Goal: Communication & Community: Ask a question

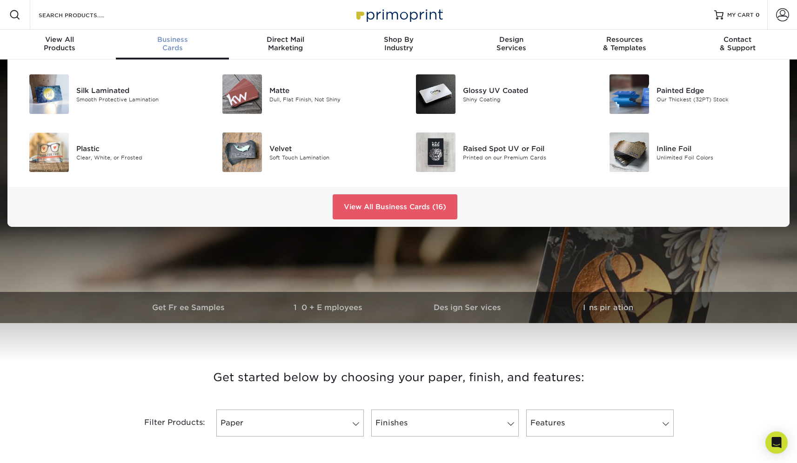
click at [184, 45] on div "Business Cards" at bounding box center [172, 43] width 113 height 17
click at [439, 149] on img at bounding box center [436, 153] width 40 height 40
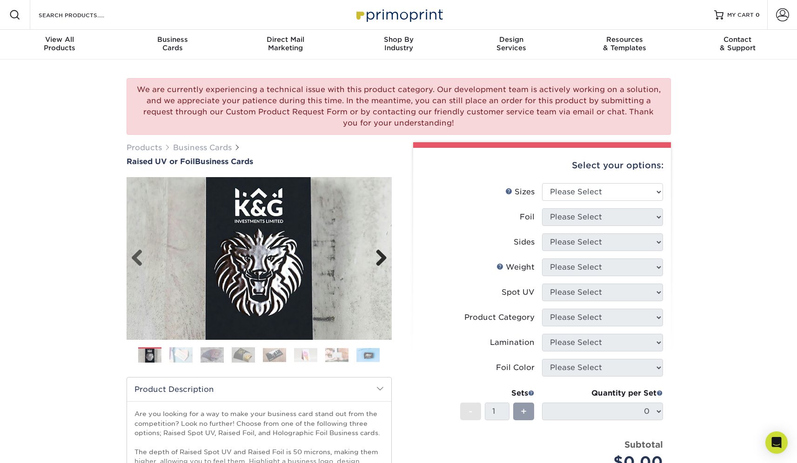
click at [375, 257] on link "Next" at bounding box center [377, 258] width 19 height 19
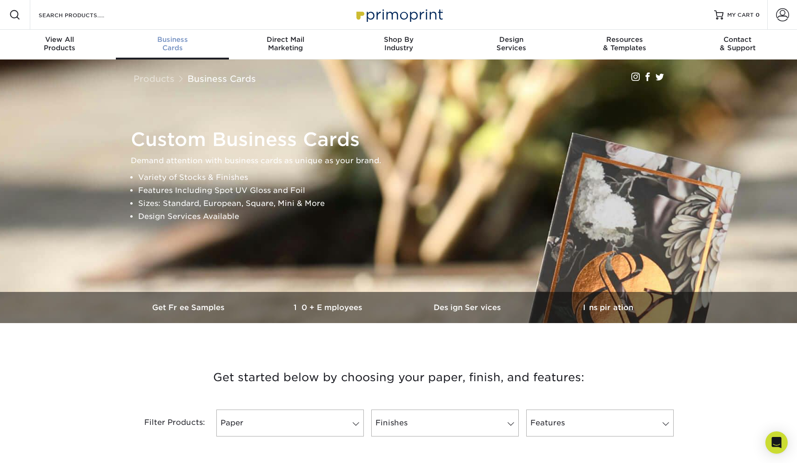
click at [169, 51] on div "Business Cards" at bounding box center [172, 43] width 113 height 17
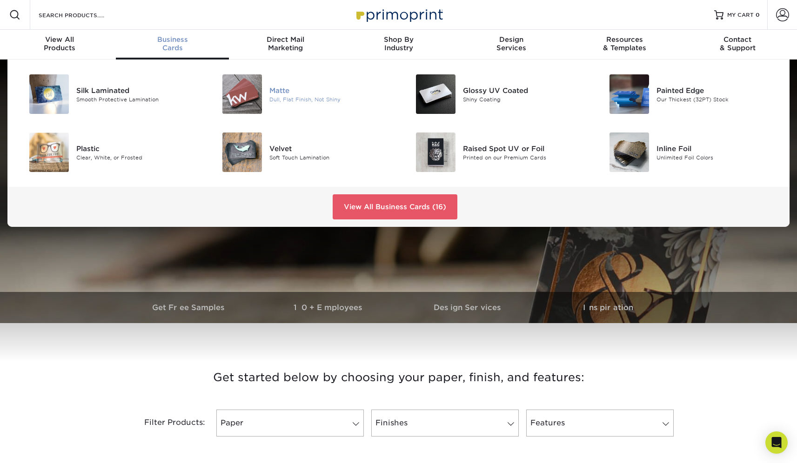
click at [280, 92] on div "Matte" at bounding box center [330, 90] width 122 height 10
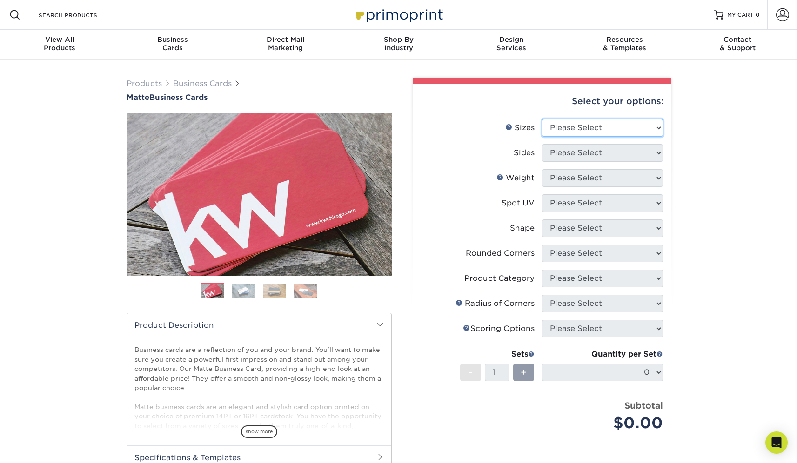
select select "2.00x3.50"
click option "2" x 3.5" - Standard" at bounding box center [0, 0] width 0 height 0
select select "13abbda7-1d64-4f25-8bb2-c179b224825d"
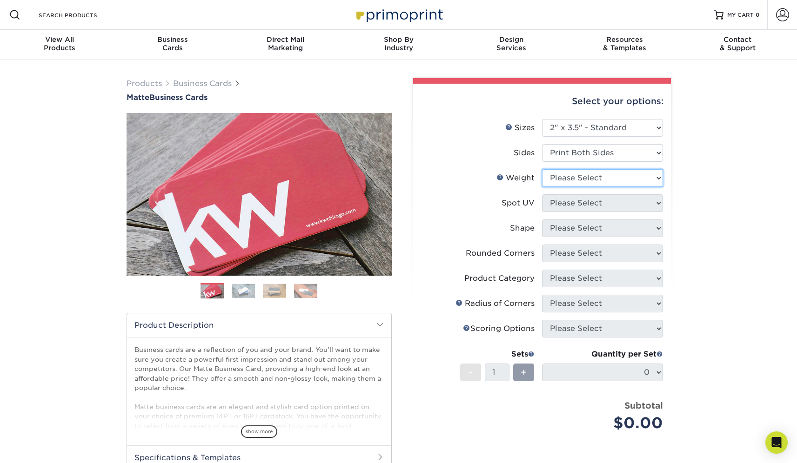
select select "14PT"
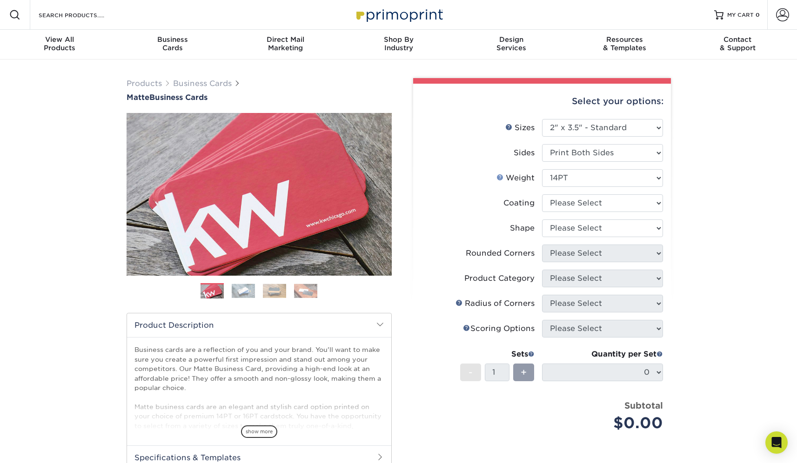
click at [500, 177] on link "Weight Help" at bounding box center [499, 177] width 7 height 7
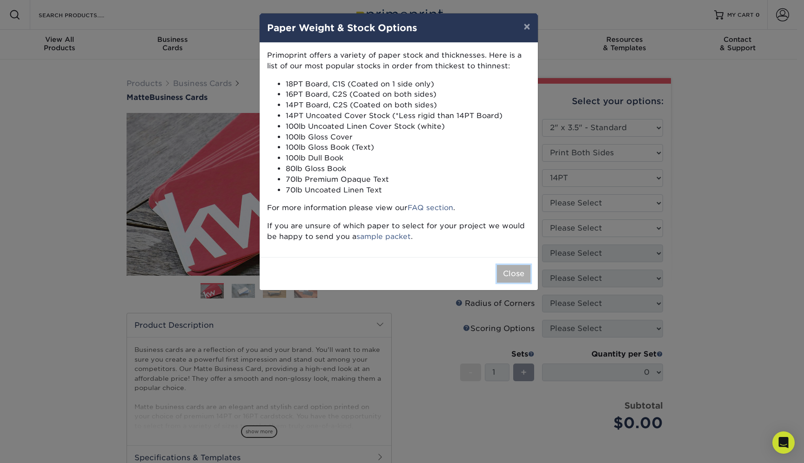
click at [516, 270] on button "Close" at bounding box center [513, 274] width 33 height 18
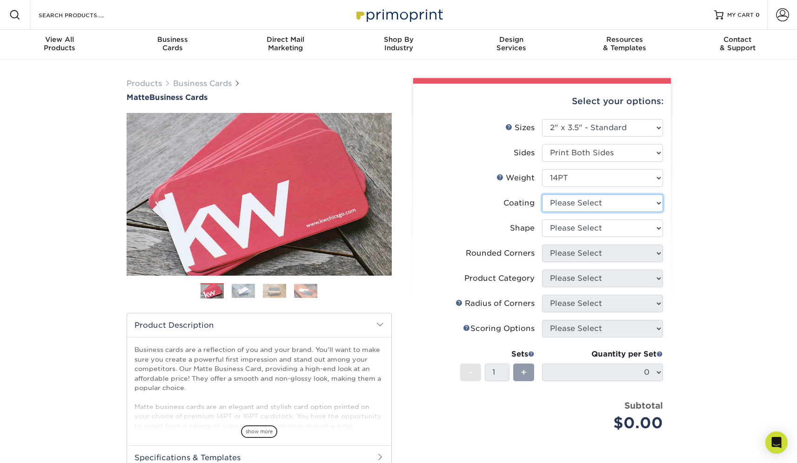
select select "121bb7b5-3b4d-429f-bd8d-bbf80e953313"
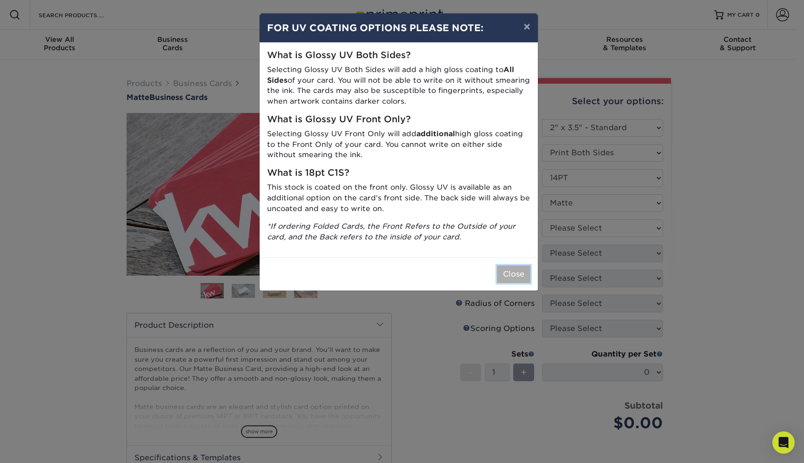
click at [526, 278] on button "Close" at bounding box center [513, 275] width 33 height 18
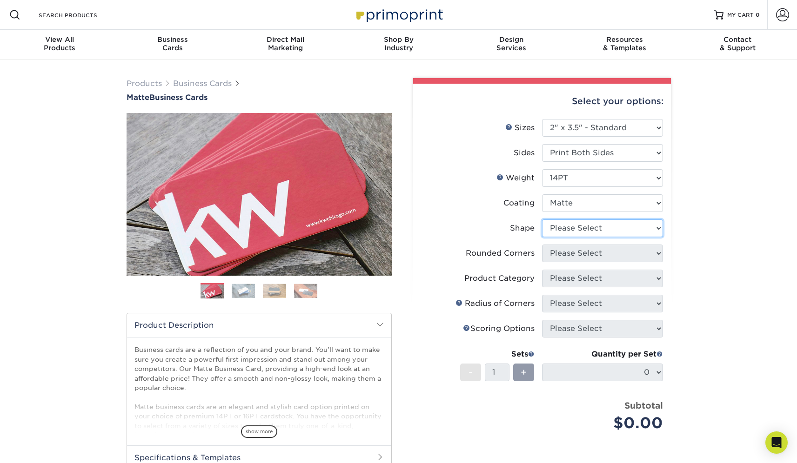
select select "standard"
select select "0"
click option "No" at bounding box center [0, 0] width 0 height 0
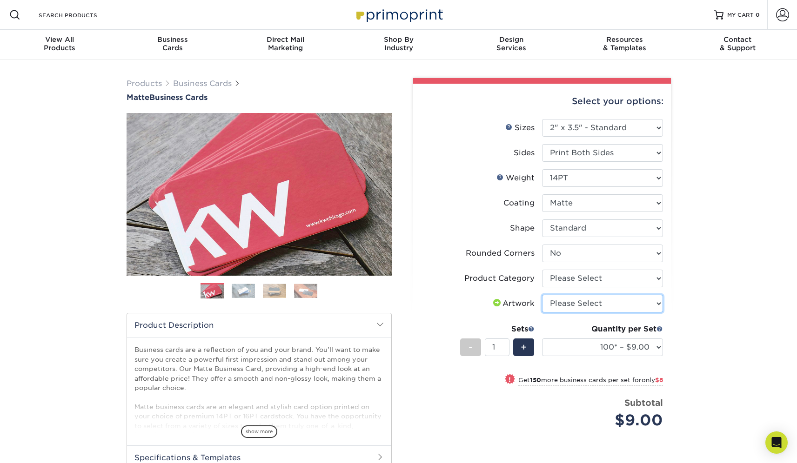
select select "upload"
click option "I will upload files" at bounding box center [0, 0] width 0 height 0
click option "Matte" at bounding box center [0, 0] width 0 height 0
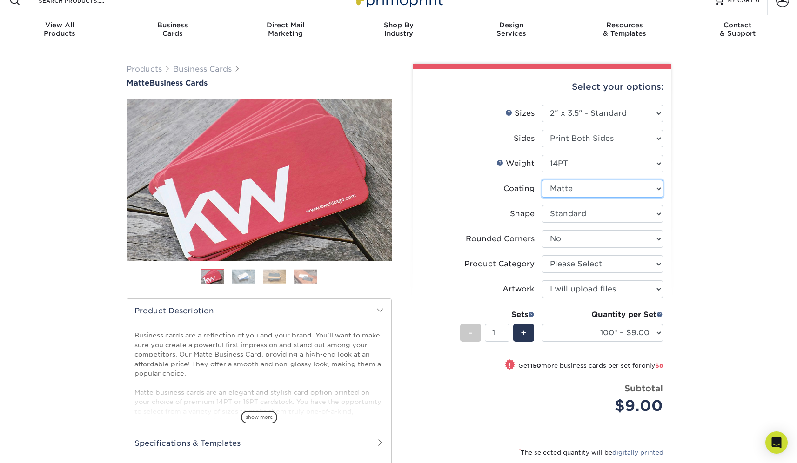
scroll to position [15, 0]
click at [523, 334] on span "+" at bounding box center [524, 333] width 6 height 14
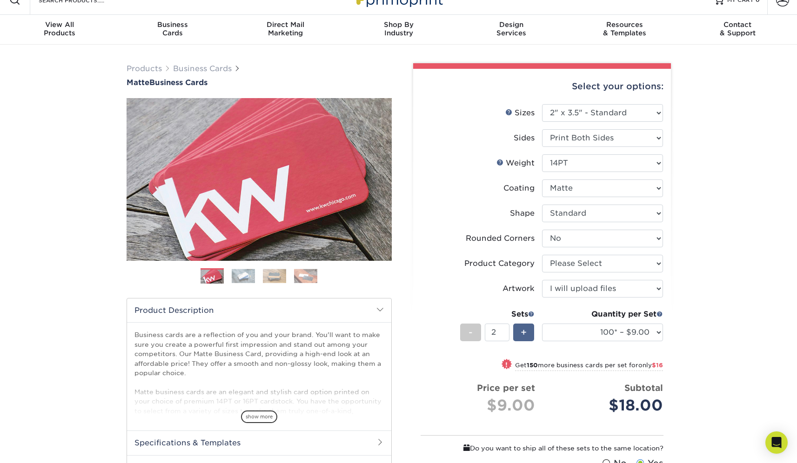
click at [523, 334] on span "+" at bounding box center [524, 333] width 6 height 14
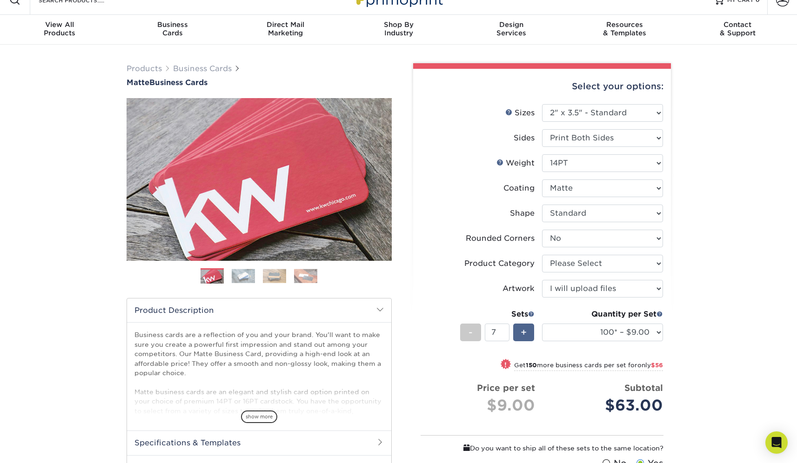
click at [523, 334] on span "+" at bounding box center [524, 333] width 6 height 14
click at [468, 329] on span "-" at bounding box center [470, 333] width 4 height 14
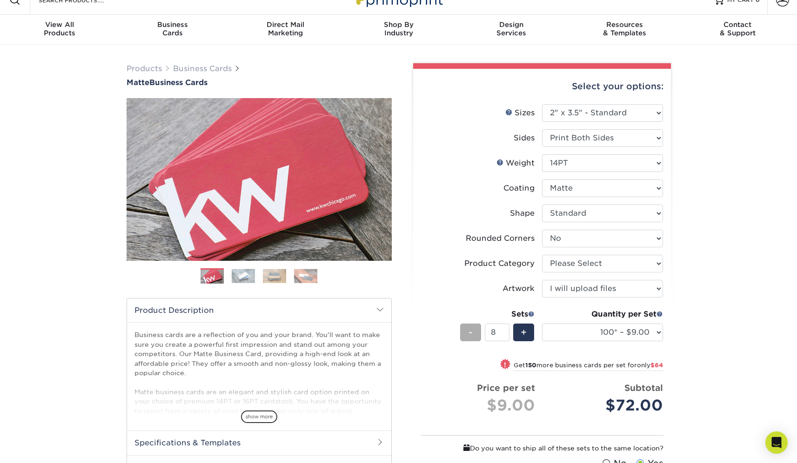
click at [468, 329] on span "-" at bounding box center [470, 333] width 4 height 14
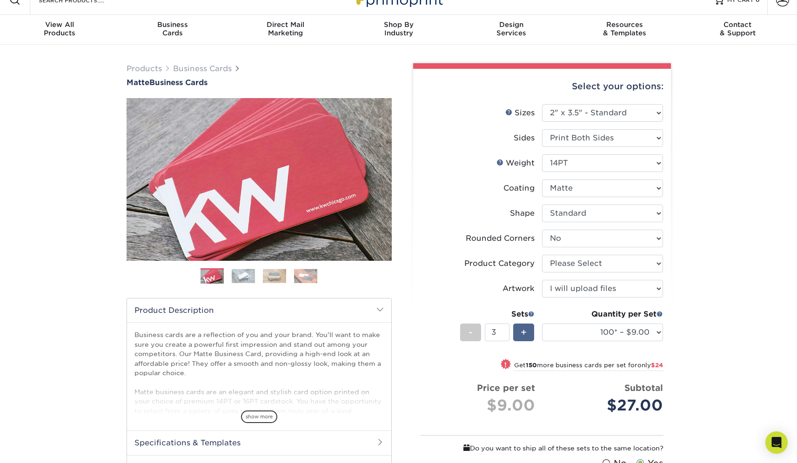
click at [521, 337] on span "+" at bounding box center [524, 333] width 6 height 14
click at [522, 337] on span "+" at bounding box center [524, 333] width 6 height 14
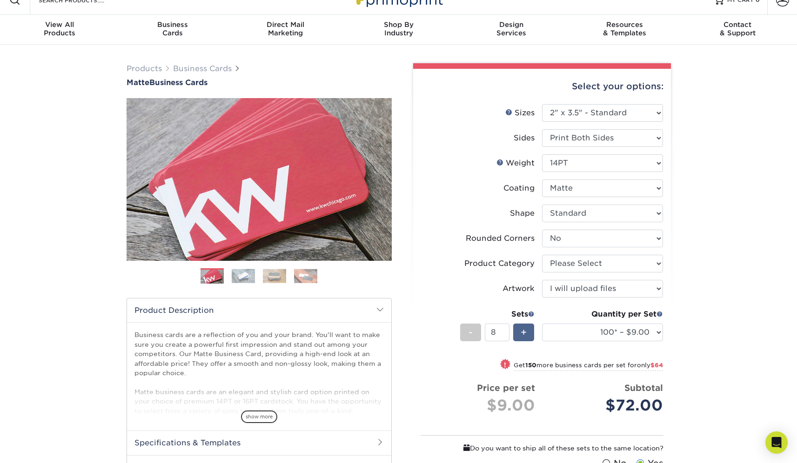
click at [522, 337] on span "+" at bounding box center [524, 333] width 6 height 14
type input "9"
click at [586, 343] on div "Quantity per Set 100* – $9.00 250* – $17.00 500 – $33.00 1000 – $42.00 2500 – $…" at bounding box center [602, 330] width 121 height 43
click at [542, 324] on select "100* – $9.00 250* – $17.00 500 – $33.00 1000 – $42.00 2500 – $75.00 5000 – $143…" at bounding box center [602, 333] width 121 height 18
select select "250* – $17.00"
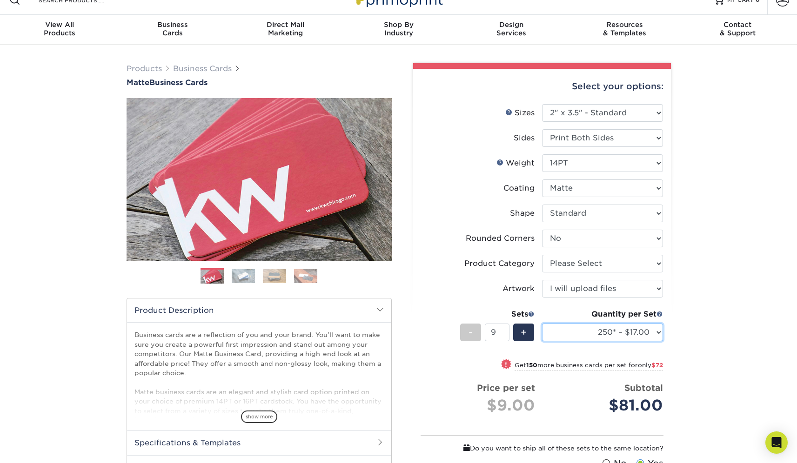
click option "250* – $17.00" at bounding box center [0, 0] width 0 height 0
click at [520, 331] on div "+" at bounding box center [523, 333] width 21 height 18
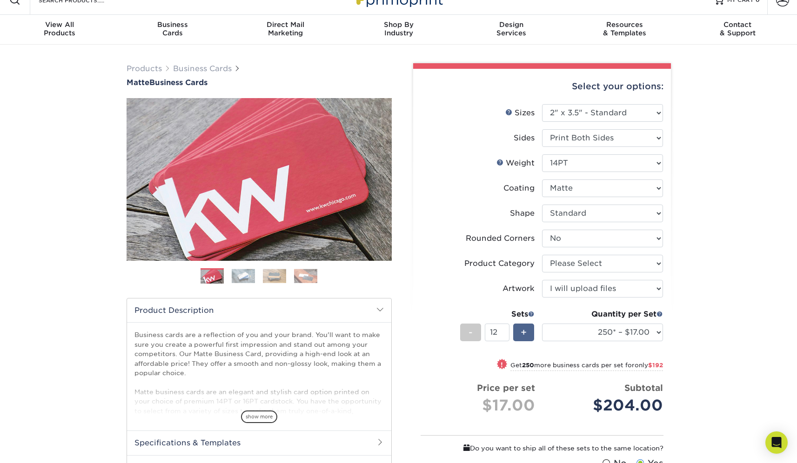
type input "13"
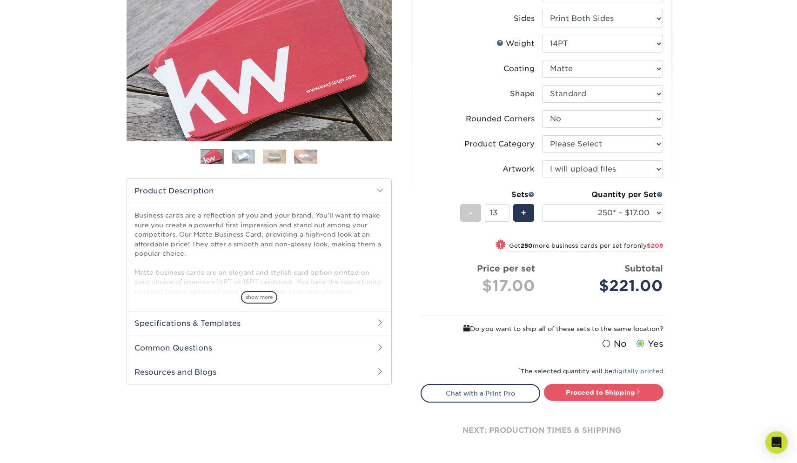
scroll to position [171, 0]
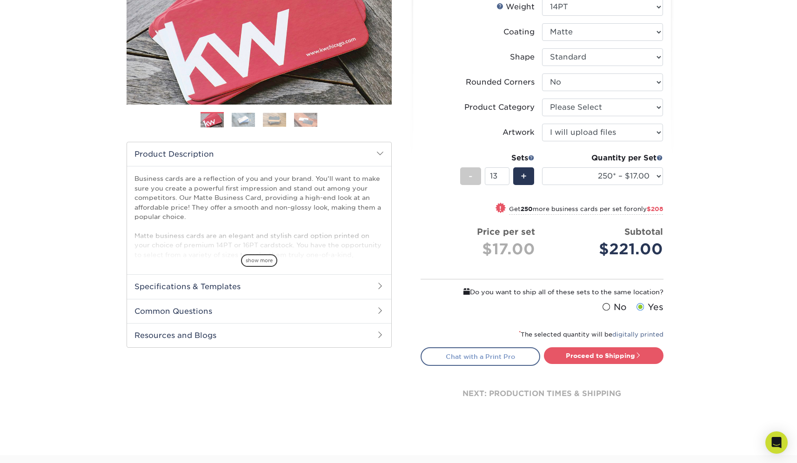
click at [488, 356] on link "Chat with a Print Pro" at bounding box center [481, 356] width 120 height 19
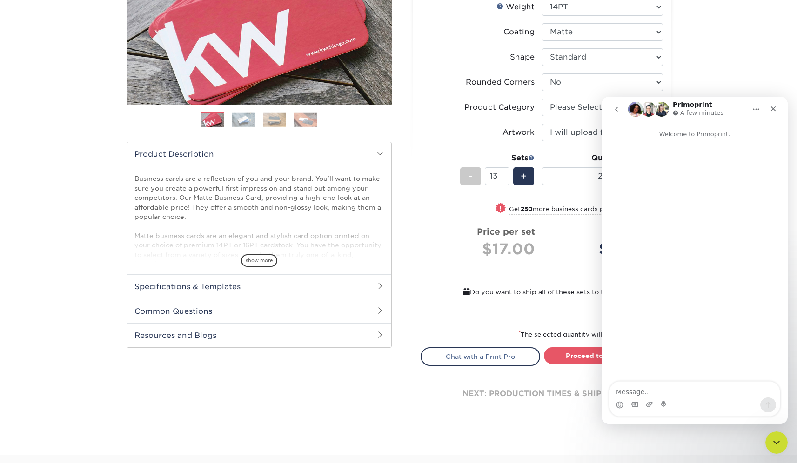
scroll to position [0, 0]
click at [650, 406] on icon "Upload attachment" at bounding box center [649, 404] width 7 height 5
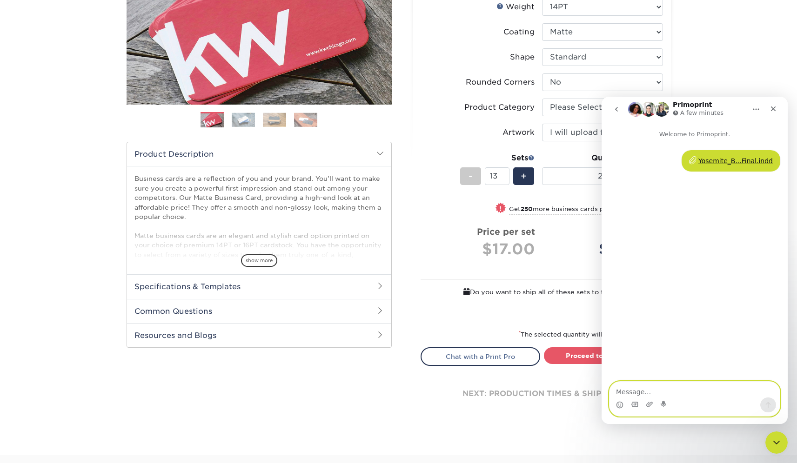
click at [644, 387] on textarea "Message…" at bounding box center [694, 390] width 170 height 16
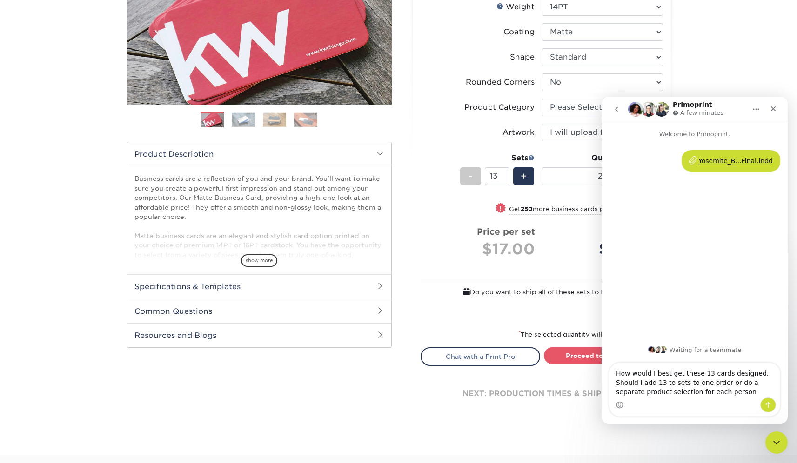
type textarea "How would I best get these 13 cards designed. Should I add 13 to sets to one or…"
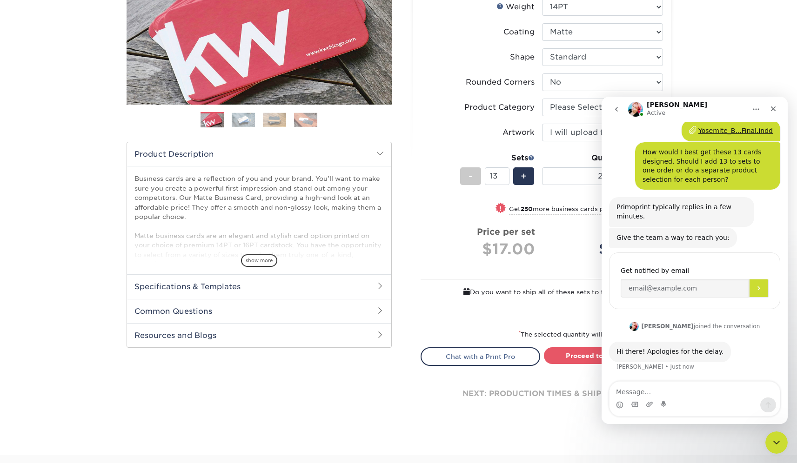
scroll to position [66, 0]
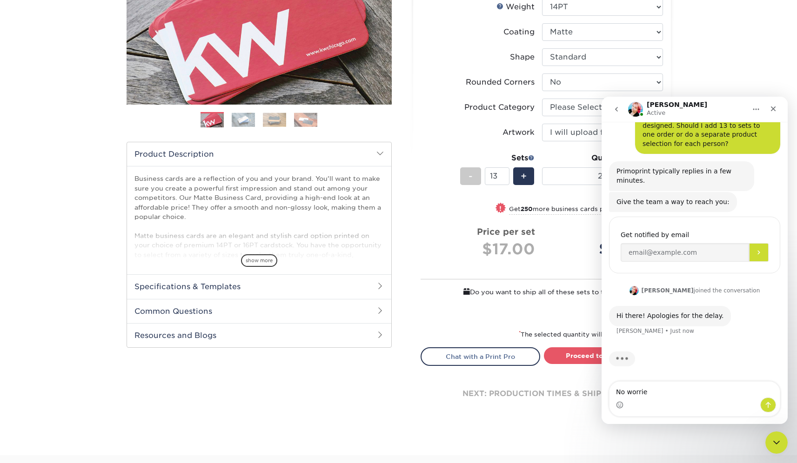
type textarea "No worries"
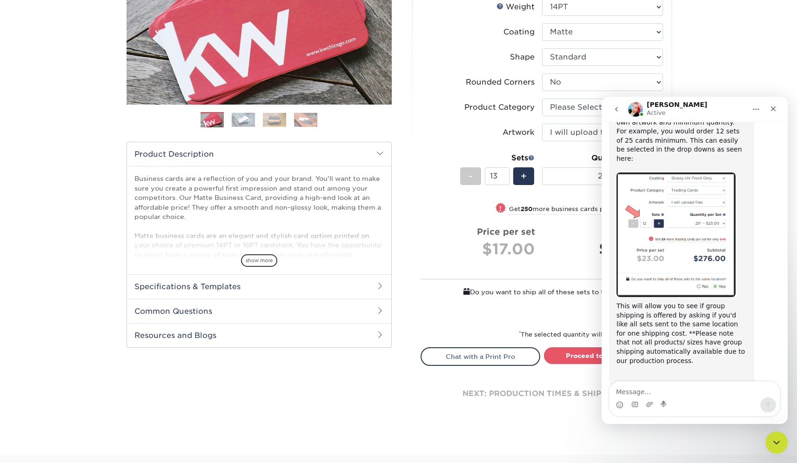
scroll to position [342, 0]
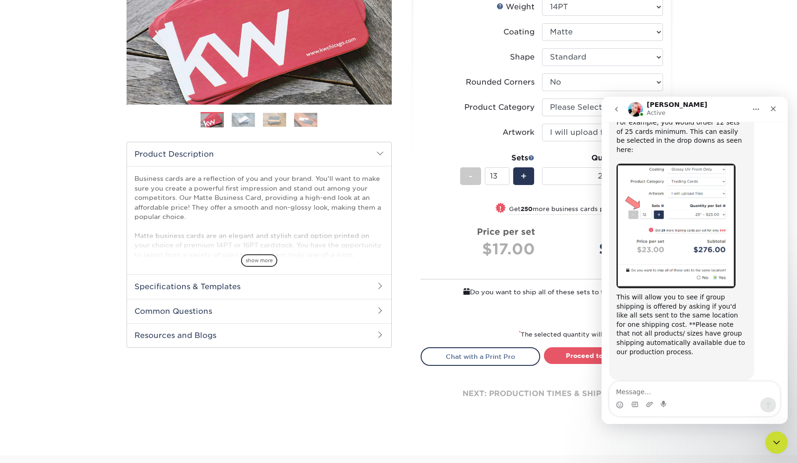
click at [665, 396] on textarea "Message…" at bounding box center [694, 390] width 170 height 16
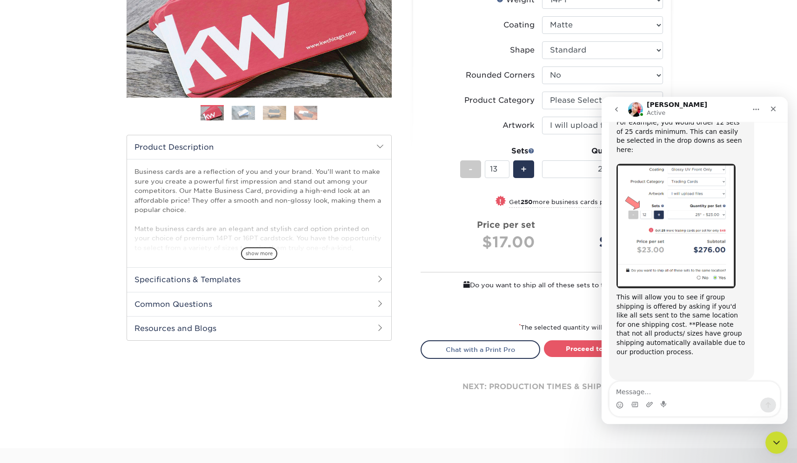
scroll to position [179, 0]
type textarea "Great, I am on the right path"
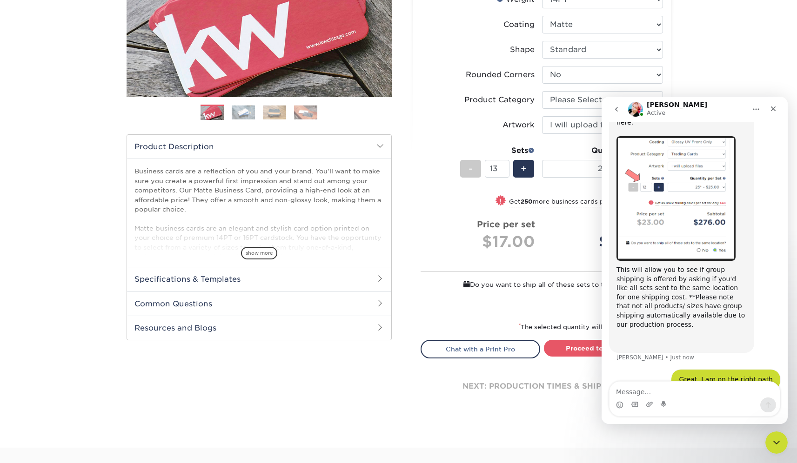
scroll to position [370, 0]
click at [471, 253] on div "$17.00" at bounding box center [481, 242] width 107 height 22
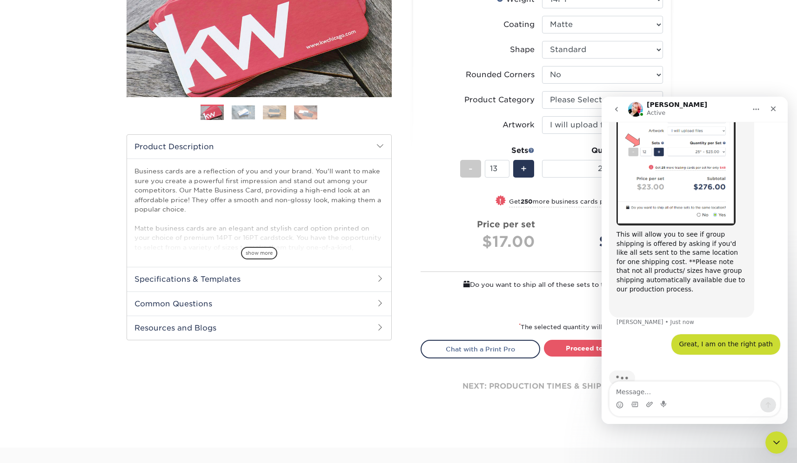
scroll to position [406, 0]
click at [628, 390] on textarea "Message…" at bounding box center [694, 390] width 170 height 16
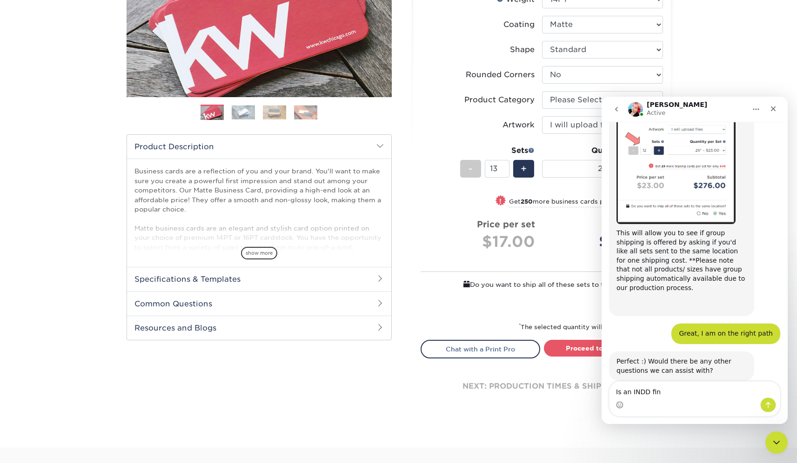
scroll to position [407, 0]
type textarea "I"
type textarea "I imagine you can access an .indd files"
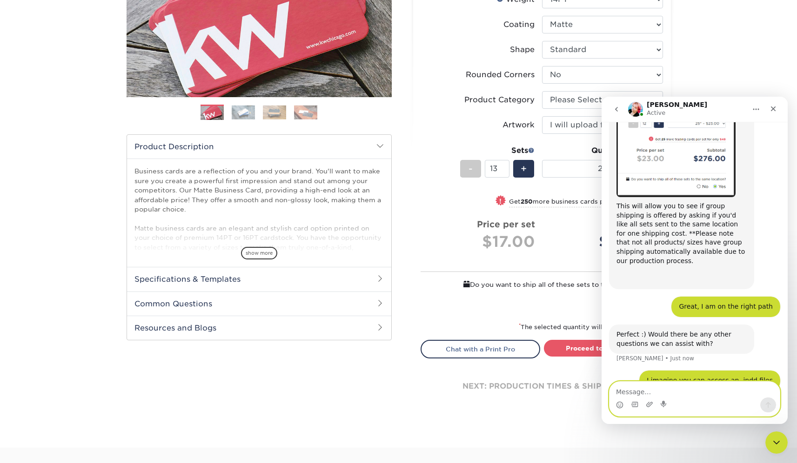
scroll to position [435, 0]
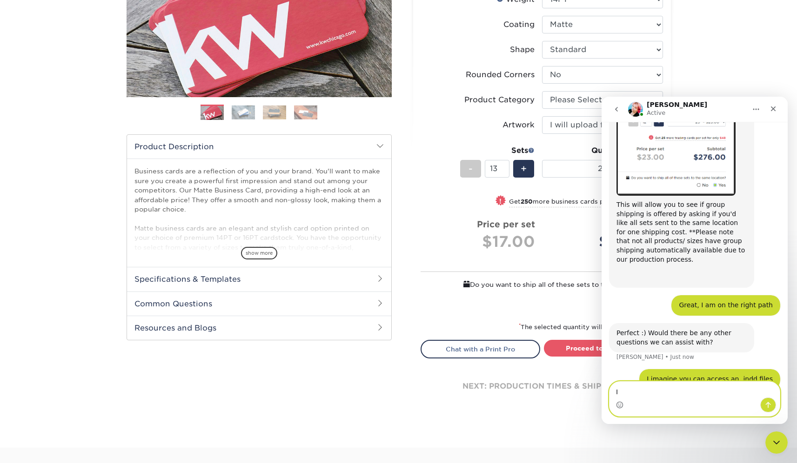
type textarea "I"
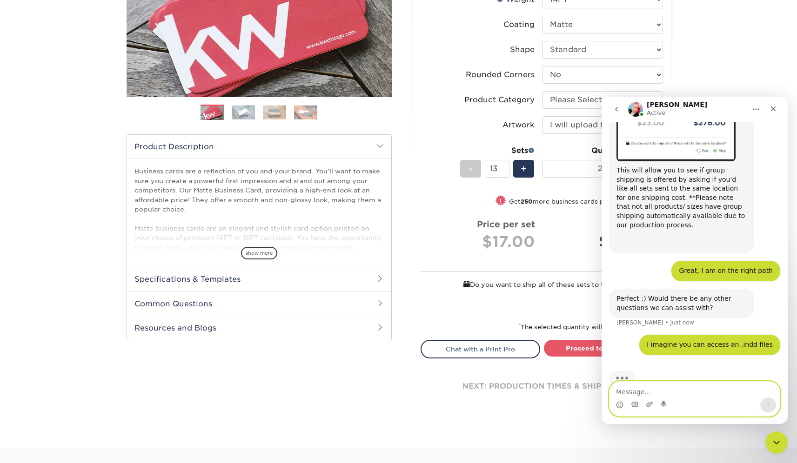
scroll to position [471, 0]
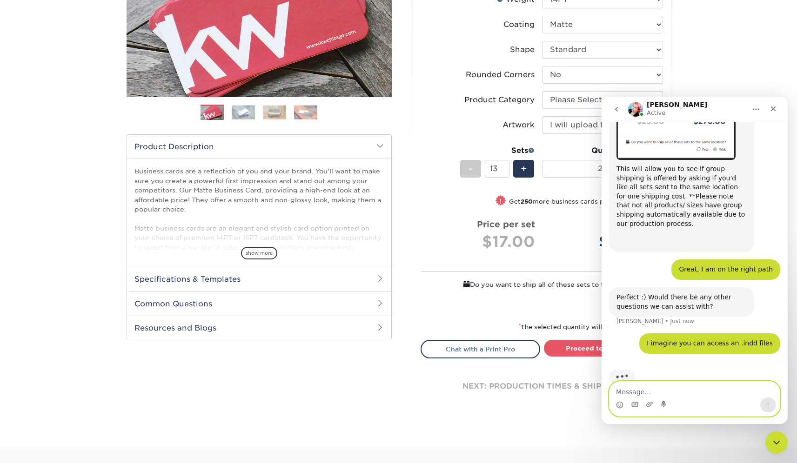
click at [650, 394] on textarea "Message…" at bounding box center [694, 390] width 170 height 16
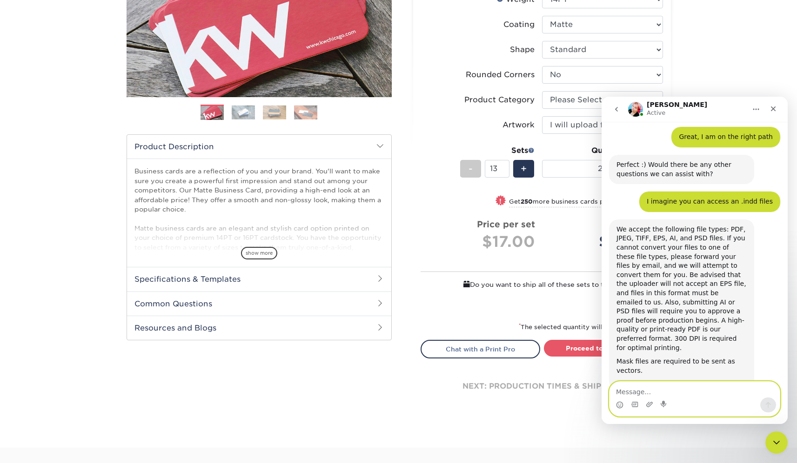
scroll to position [604, 0]
click at [639, 394] on textarea "Message…" at bounding box center [694, 390] width 170 height 16
type textarea "Thanks!"
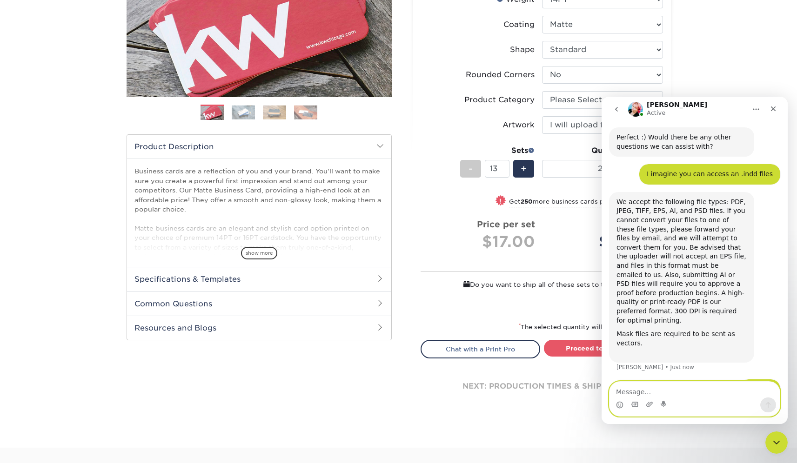
scroll to position [632, 0]
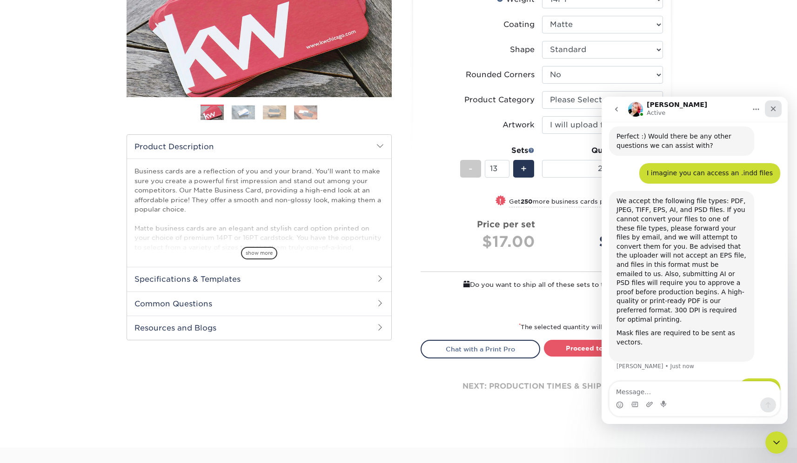
click at [775, 104] on div "Close" at bounding box center [773, 108] width 17 height 17
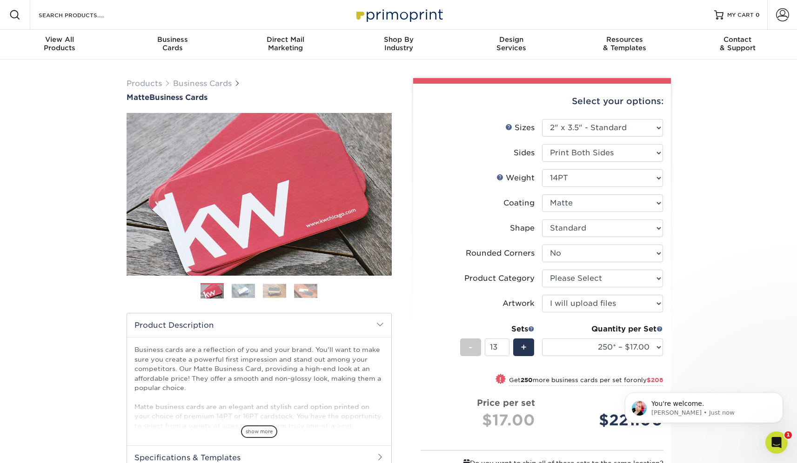
scroll to position [0, 0]
